Goal: Find contact information: Find contact information

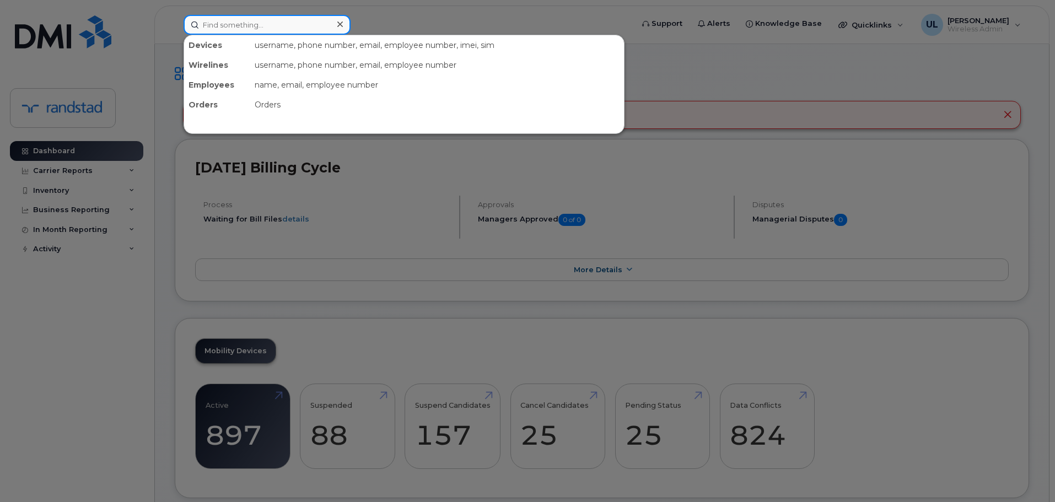
click at [319, 28] on input at bounding box center [267, 25] width 167 height 20
paste input "353289578546147"
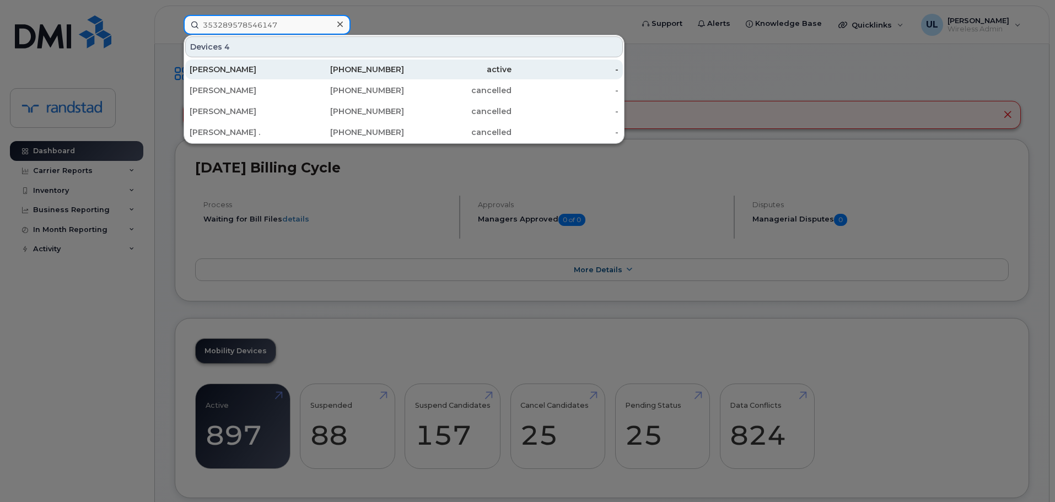
type input "353289578546147"
click at [312, 63] on div "438-466-3878" at bounding box center [351, 70] width 108 height 20
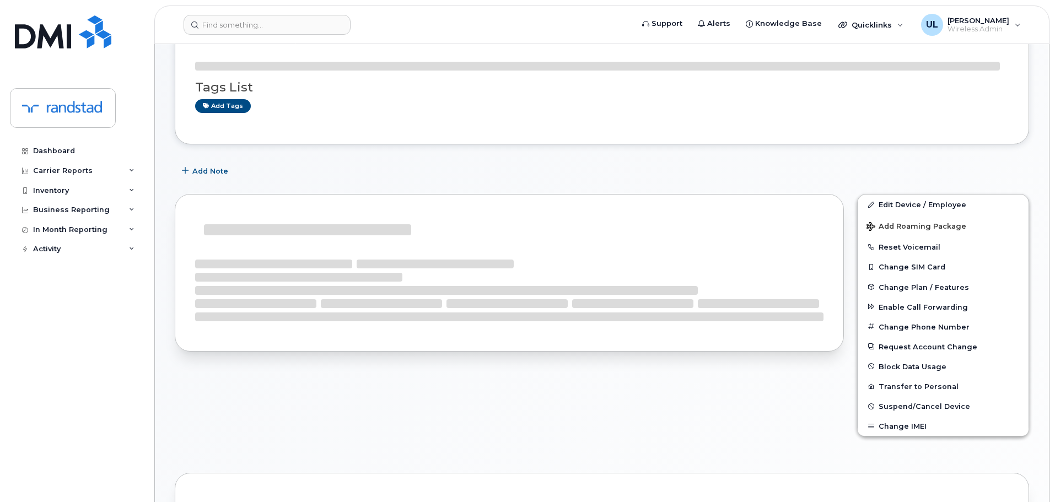
scroll to position [155, 0]
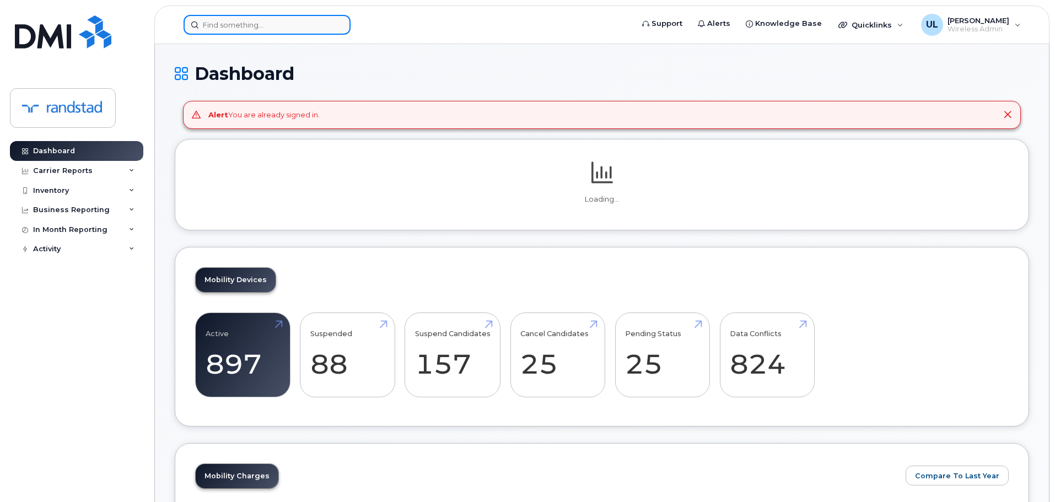
click at [296, 33] on input at bounding box center [267, 25] width 167 height 20
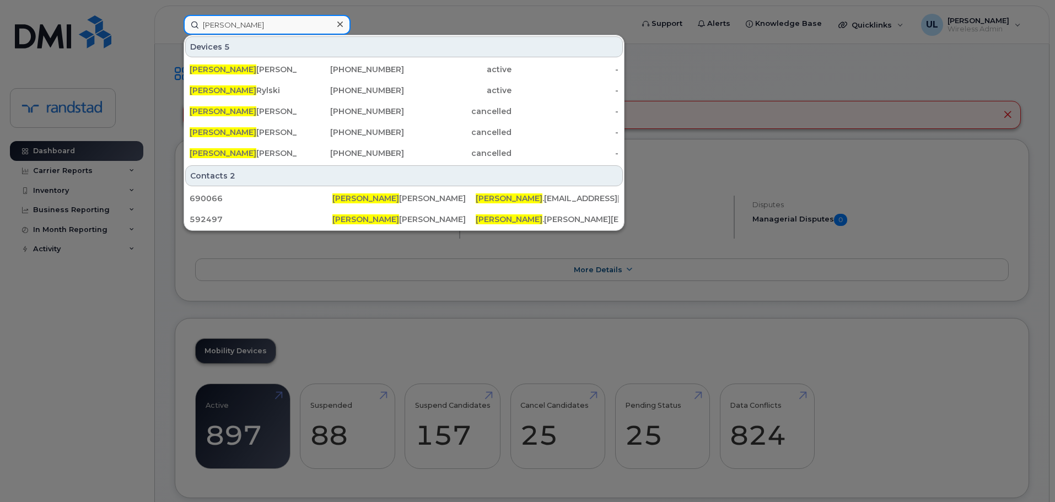
type input "katherine"
click at [296, 59] on div "Katherine Kirkpatrick 289-442-7107 active - Katherine Rylski 416-988-4811 activ…" at bounding box center [404, 111] width 440 height 106
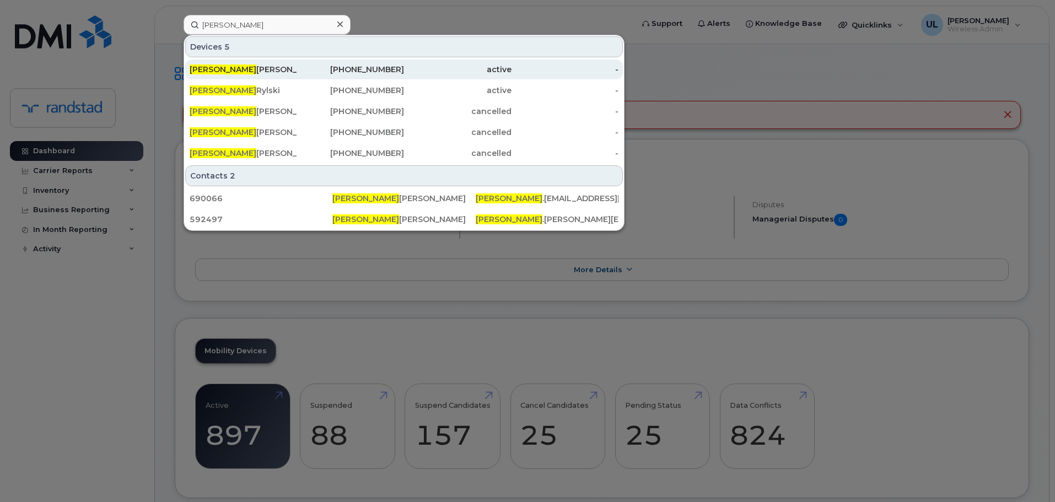
click at [296, 63] on div "Katherine Kirkpatrick" at bounding box center [244, 70] width 108 height 20
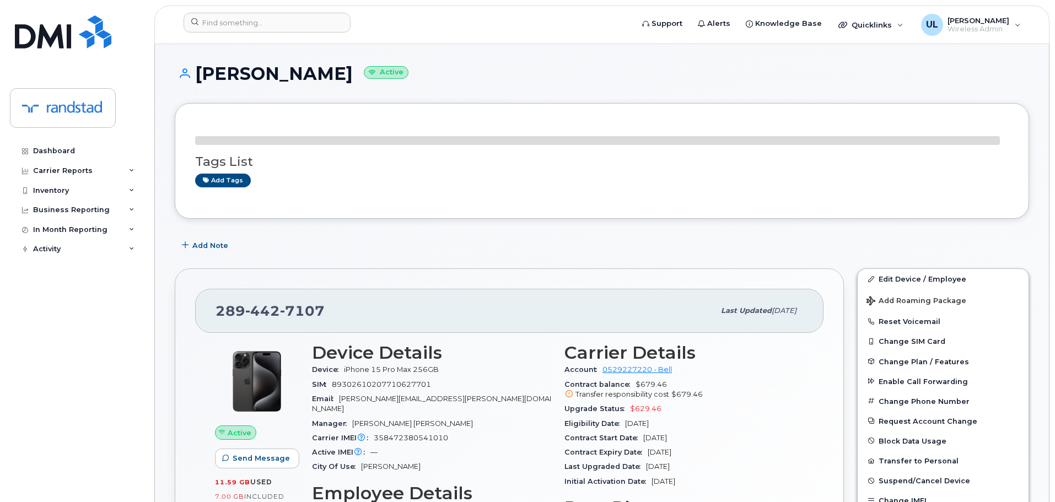
click at [294, 312] on span "7107" at bounding box center [302, 311] width 45 height 17
copy span "289 442 7107"
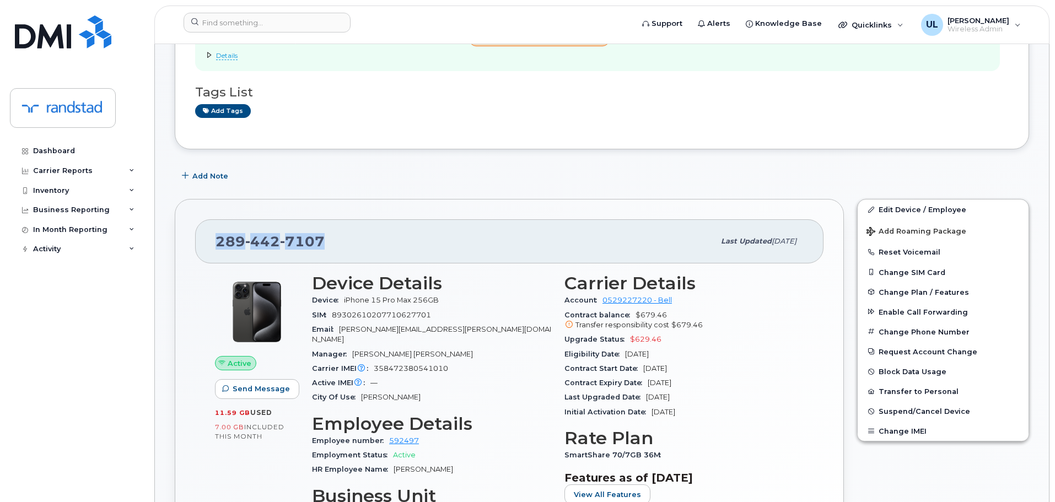
scroll to position [276, 0]
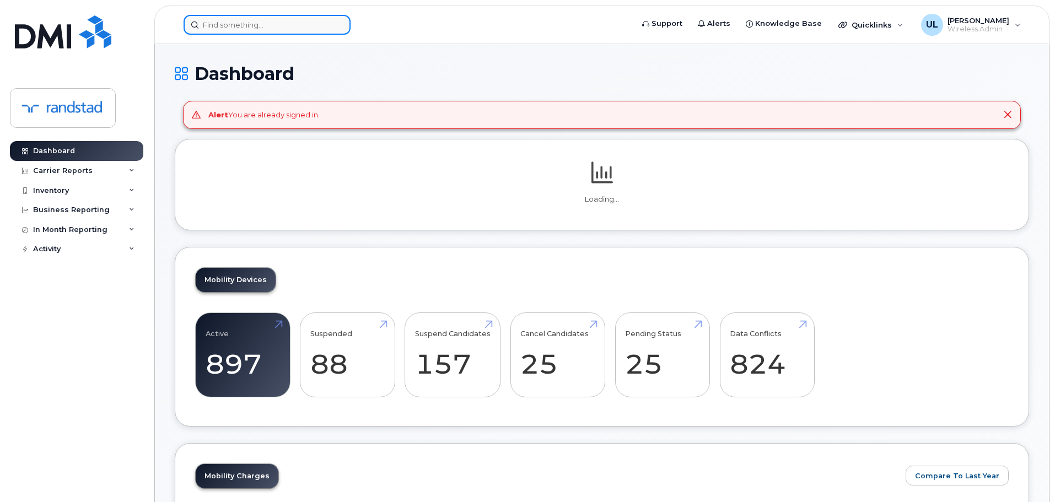
click at [321, 31] on input at bounding box center [267, 25] width 167 height 20
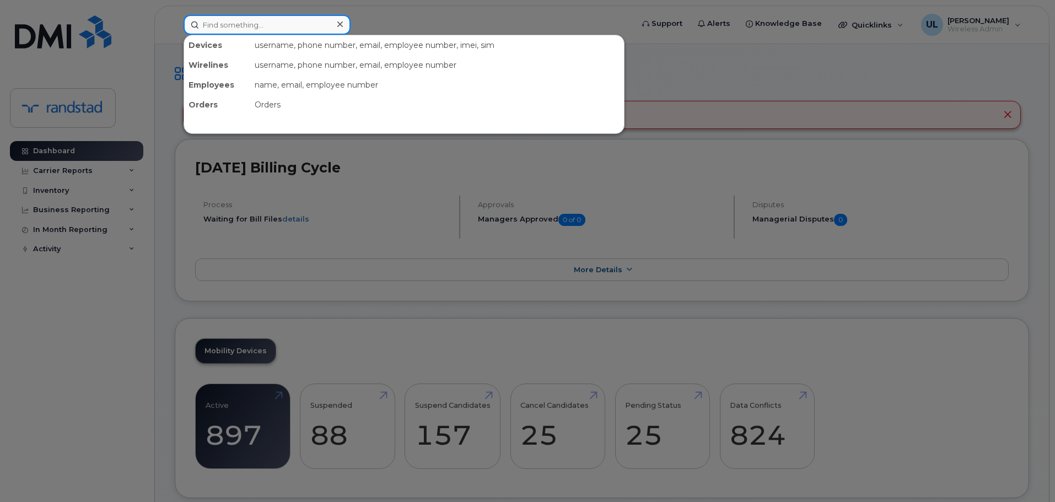
click at [298, 33] on input at bounding box center [267, 25] width 167 height 20
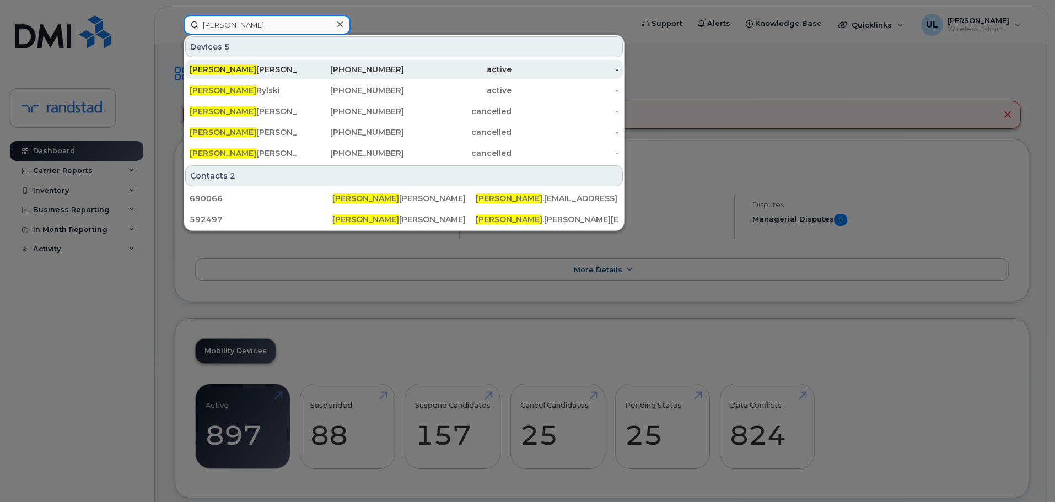
type input "[PERSON_NAME]"
click at [284, 71] on div "[PERSON_NAME]" at bounding box center [244, 69] width 108 height 11
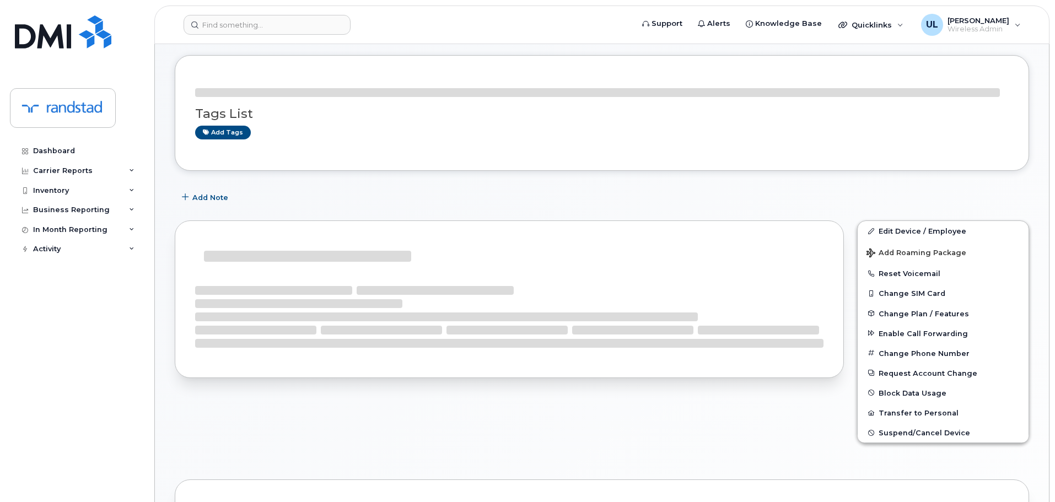
scroll to position [110, 0]
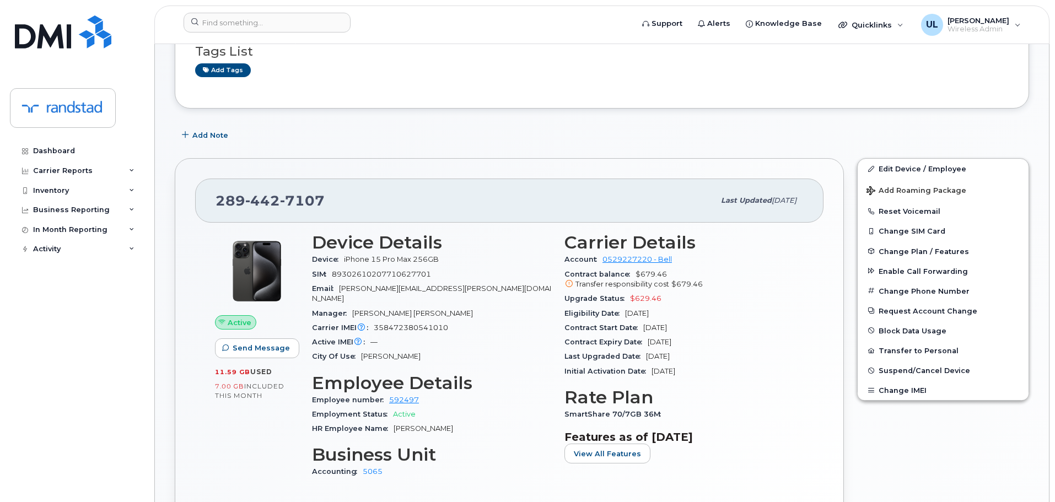
click at [270, 196] on span "442" at bounding box center [262, 200] width 35 height 17
copy span "[PHONE_NUMBER]"
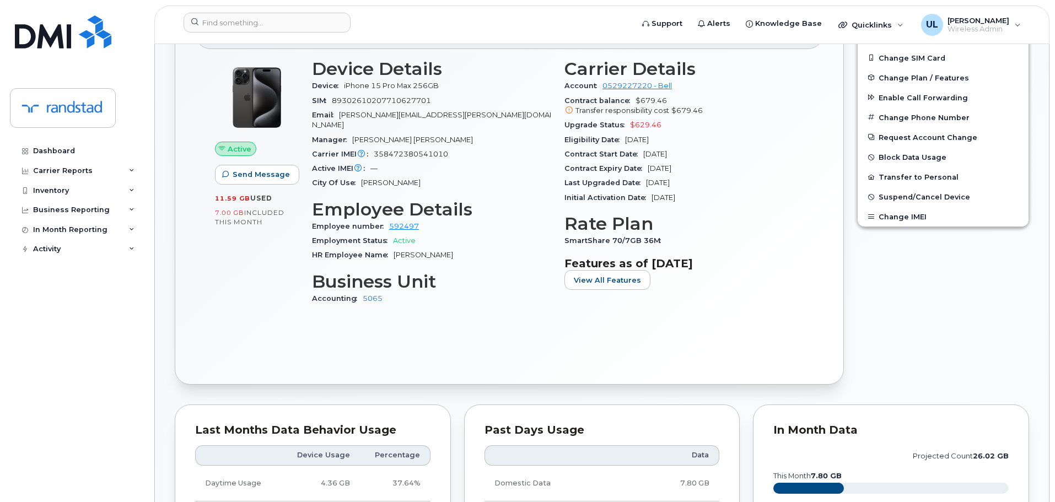
scroll to position [266, 0]
